Goal: Task Accomplishment & Management: Manage account settings

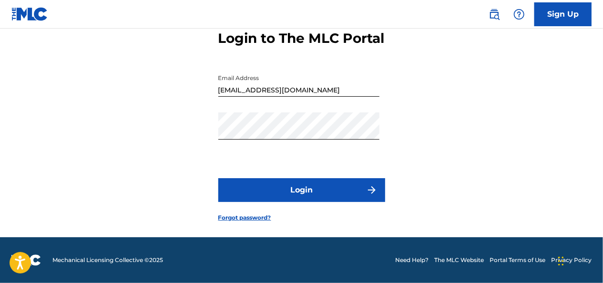
click at [266, 189] on button "Login" at bounding box center [301, 190] width 167 height 24
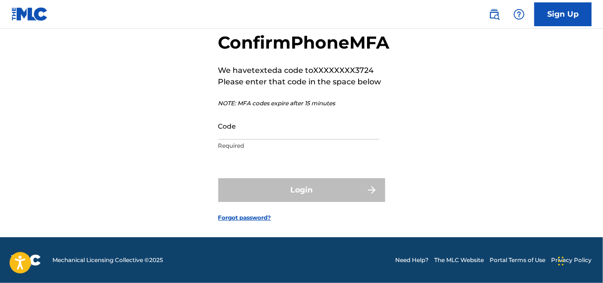
scroll to position [72, 0]
click at [241, 128] on input "Code" at bounding box center [298, 125] width 161 height 27
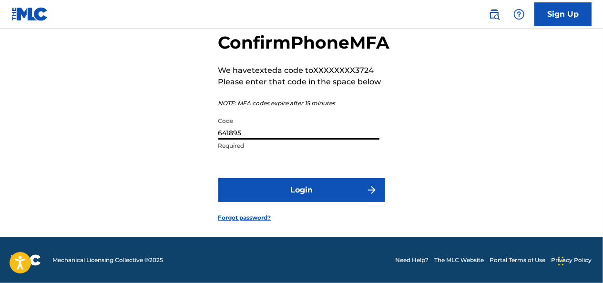
type input "641895"
click at [277, 197] on button "Login" at bounding box center [301, 190] width 167 height 24
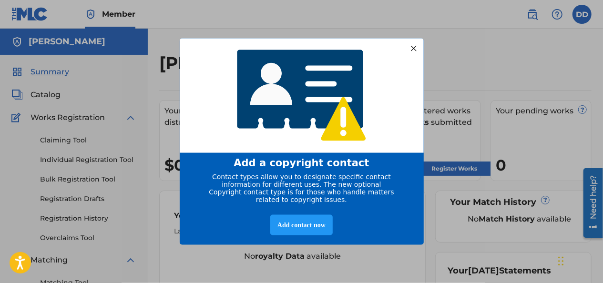
click at [415, 38] on div "entering modal" at bounding box center [302, 95] width 244 height 115
click at [415, 42] on div at bounding box center [413, 48] width 12 height 12
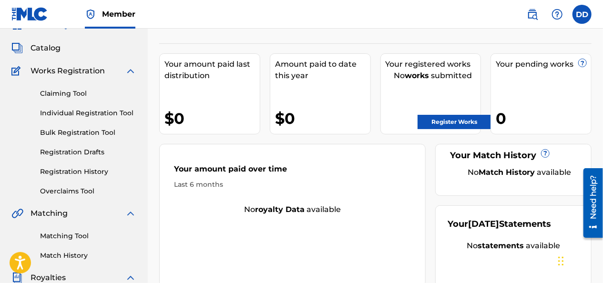
scroll to position [45, 0]
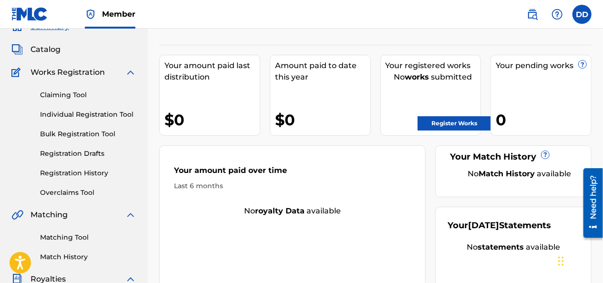
click at [79, 154] on link "Registration Drafts" at bounding box center [88, 154] width 96 height 10
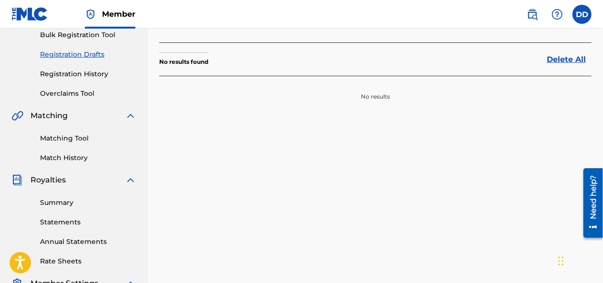
scroll to position [145, 0]
click at [65, 206] on link "Summary" at bounding box center [88, 202] width 96 height 10
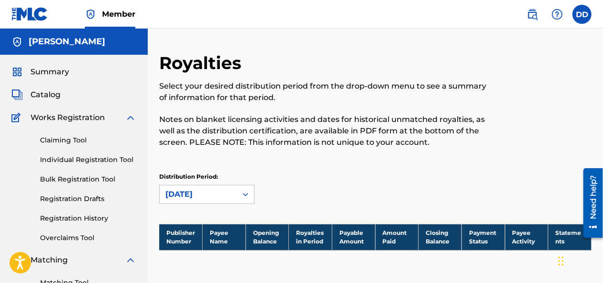
click at [25, 18] on img at bounding box center [29, 14] width 37 height 14
